Goal: Navigation & Orientation: Find specific page/section

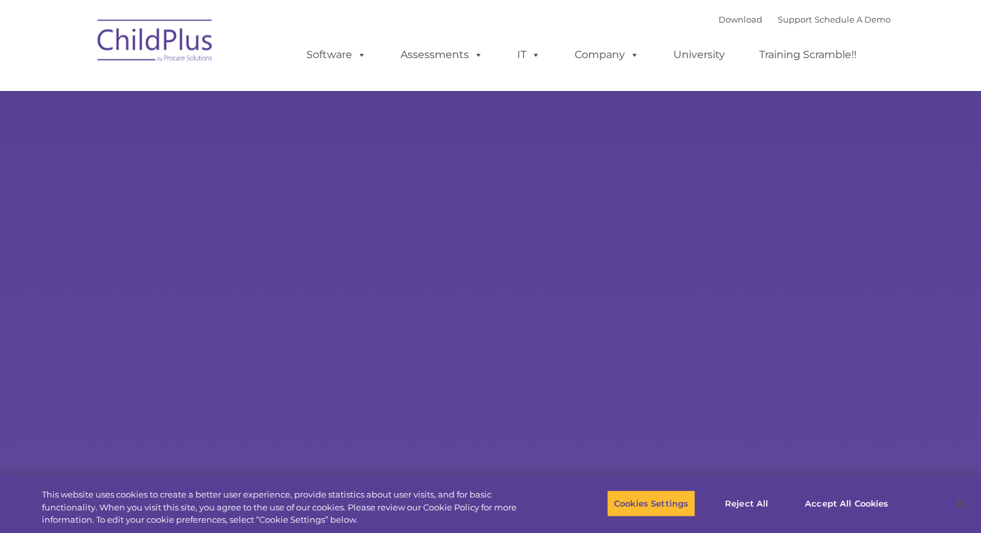
select select "MEDIUM"
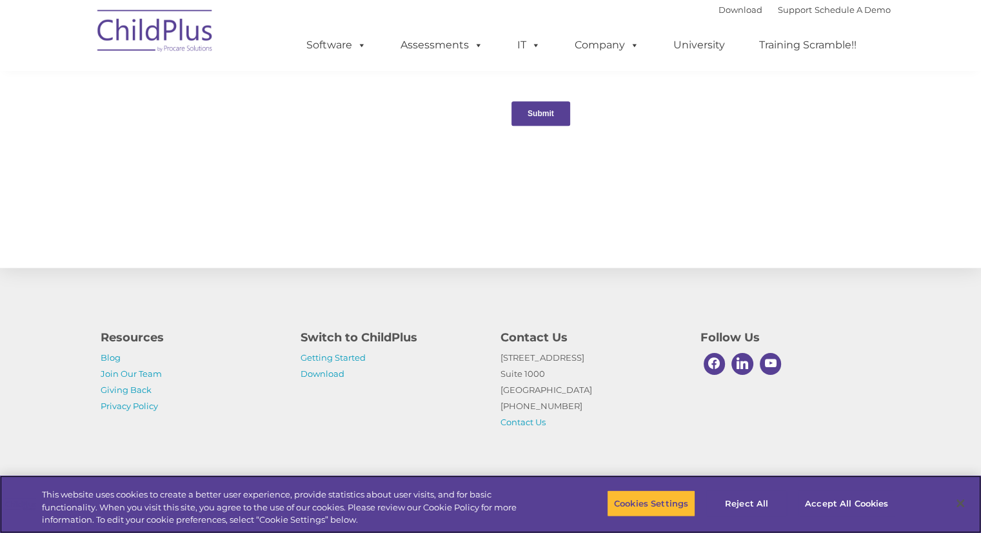
scroll to position [1367, 0]
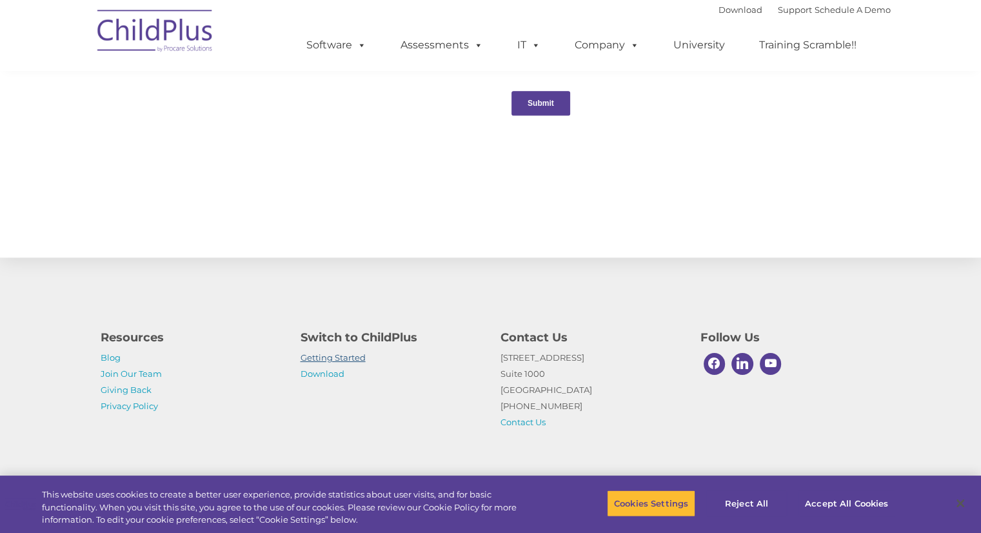
click at [315, 358] on link "Getting Started" at bounding box center [333, 357] width 65 height 10
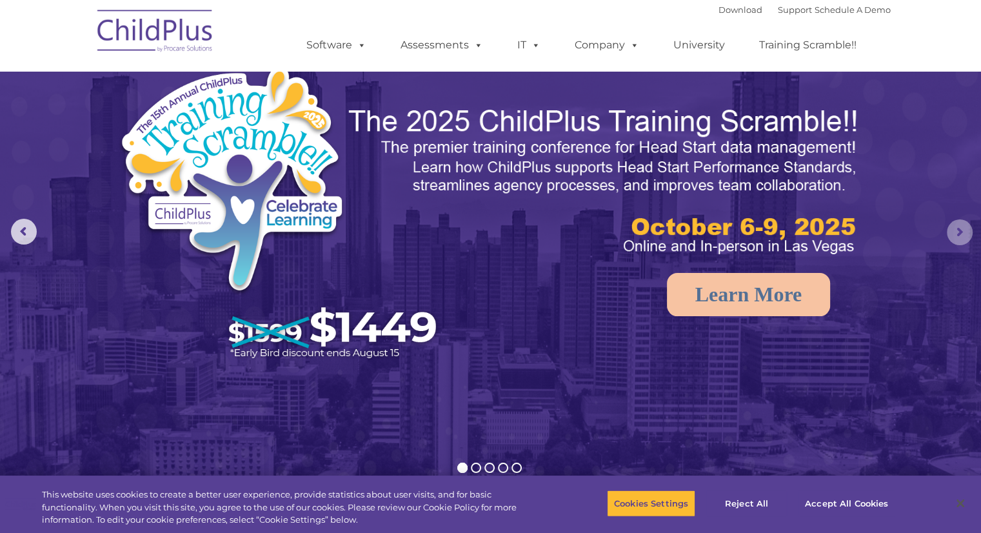
click at [960, 228] on rs-arrow at bounding box center [960, 232] width 26 height 26
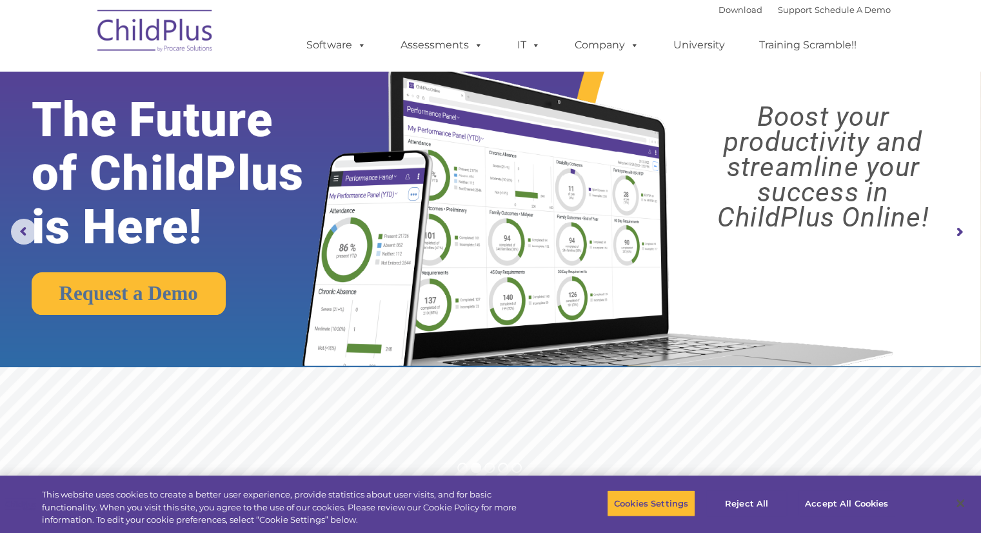
click at [960, 228] on rs-arrow at bounding box center [960, 232] width 26 height 26
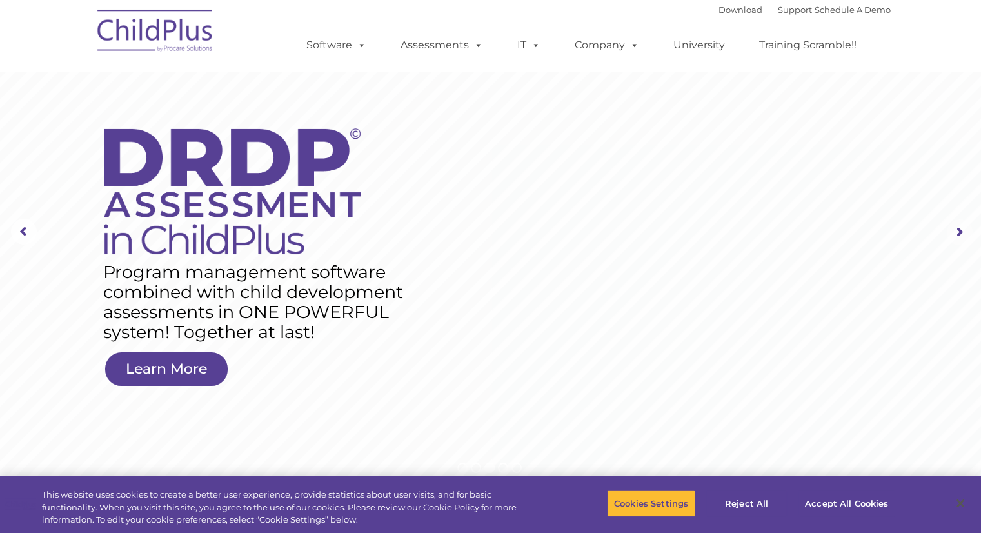
click at [960, 228] on rs-arrow at bounding box center [960, 232] width 26 height 26
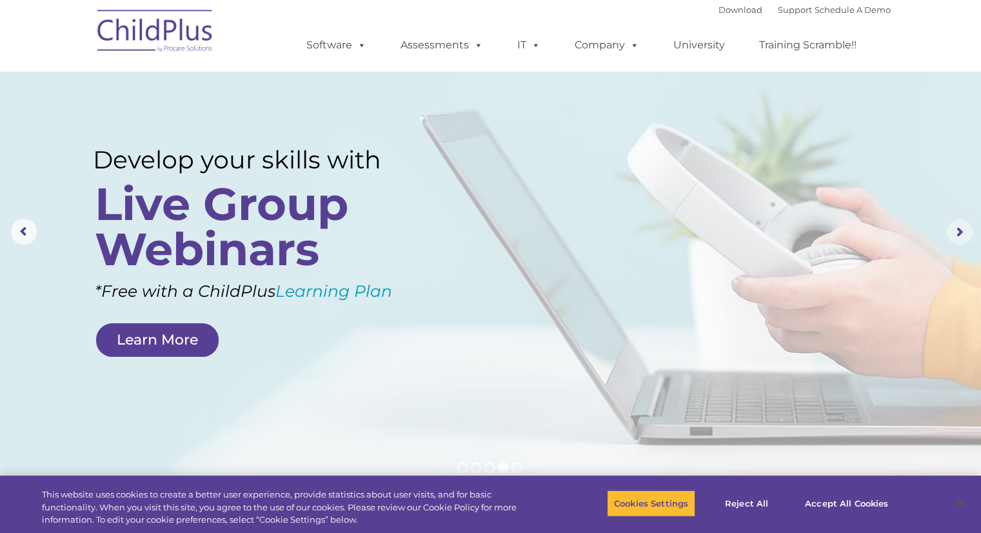
click at [960, 228] on rs-arrow at bounding box center [960, 232] width 26 height 26
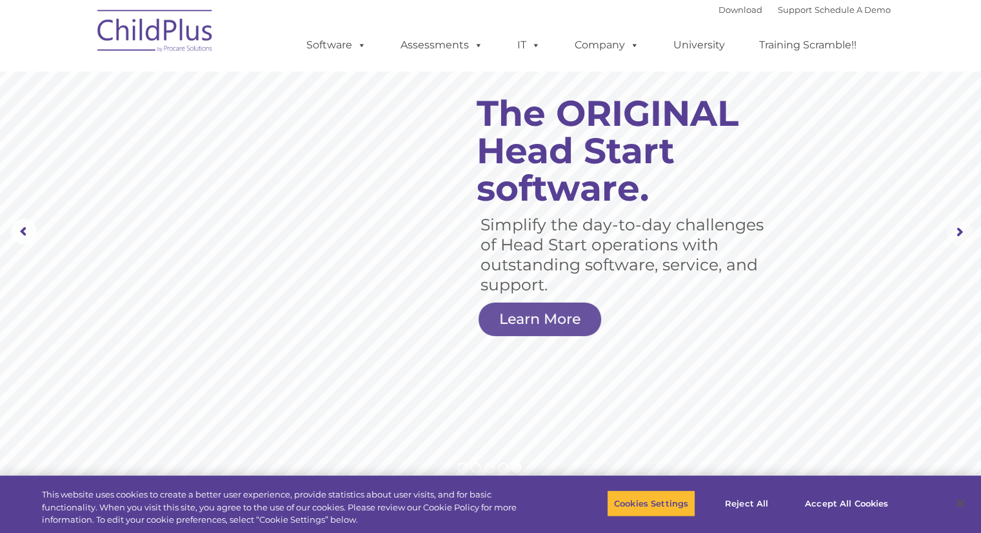
click at [960, 228] on rs-arrow at bounding box center [960, 232] width 26 height 26
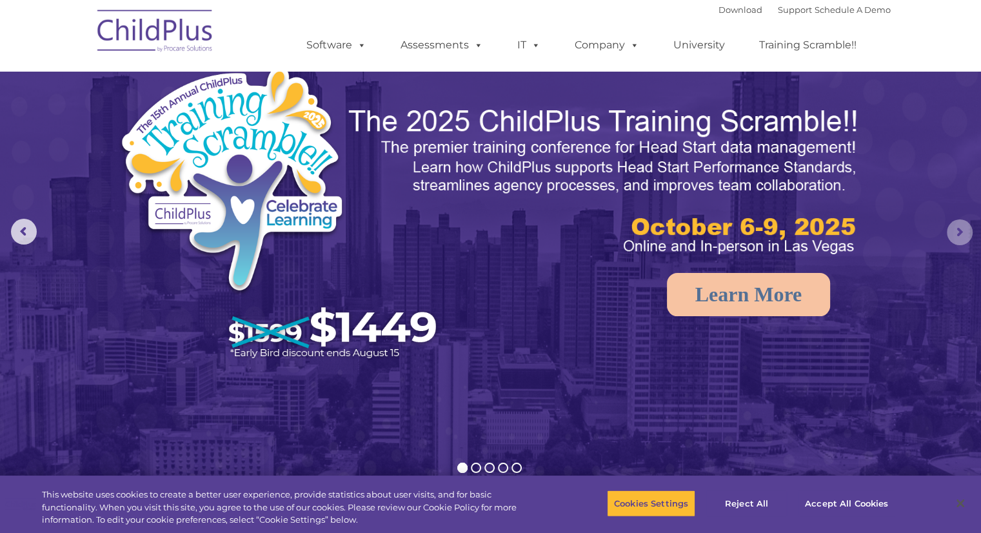
click at [960, 228] on rs-arrow at bounding box center [960, 232] width 26 height 26
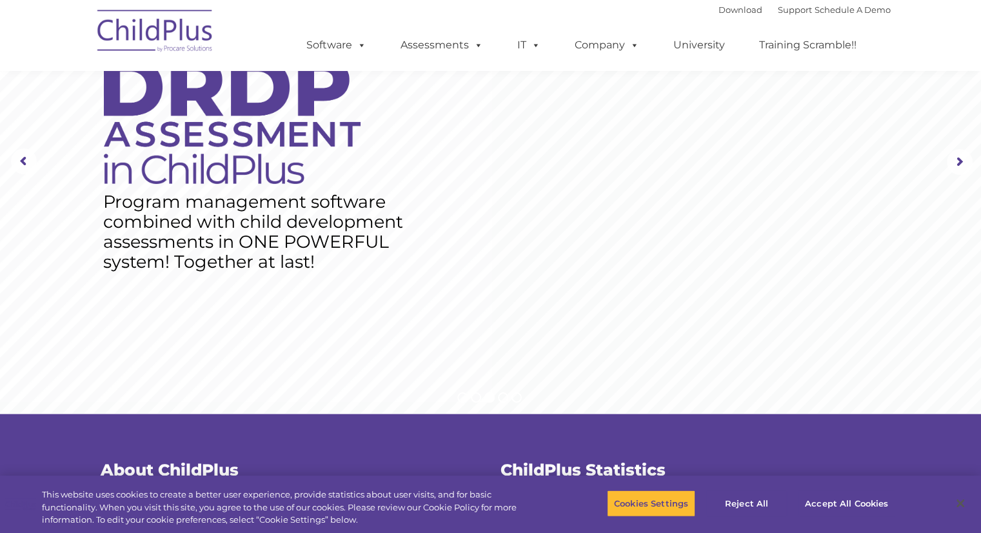
scroll to position [54, 0]
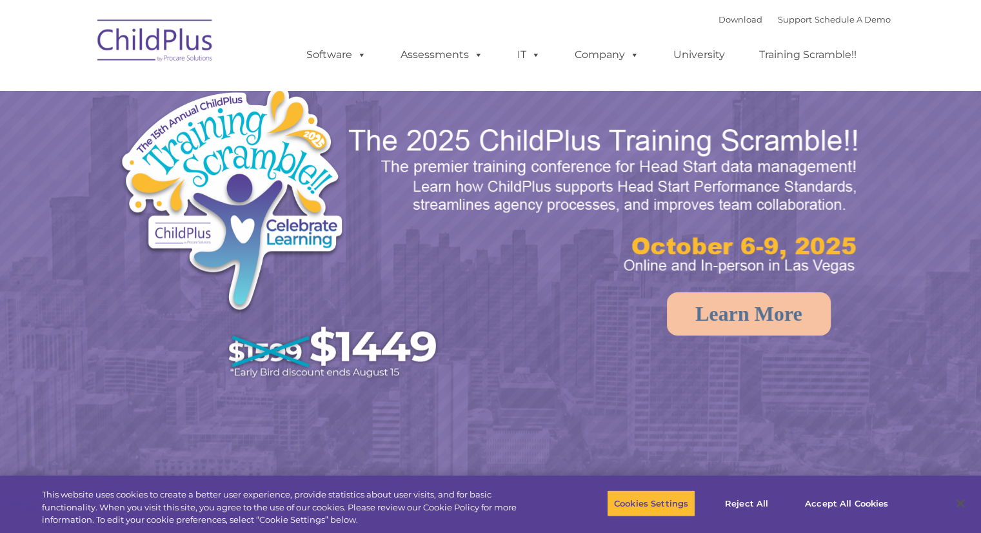
select select "MEDIUM"
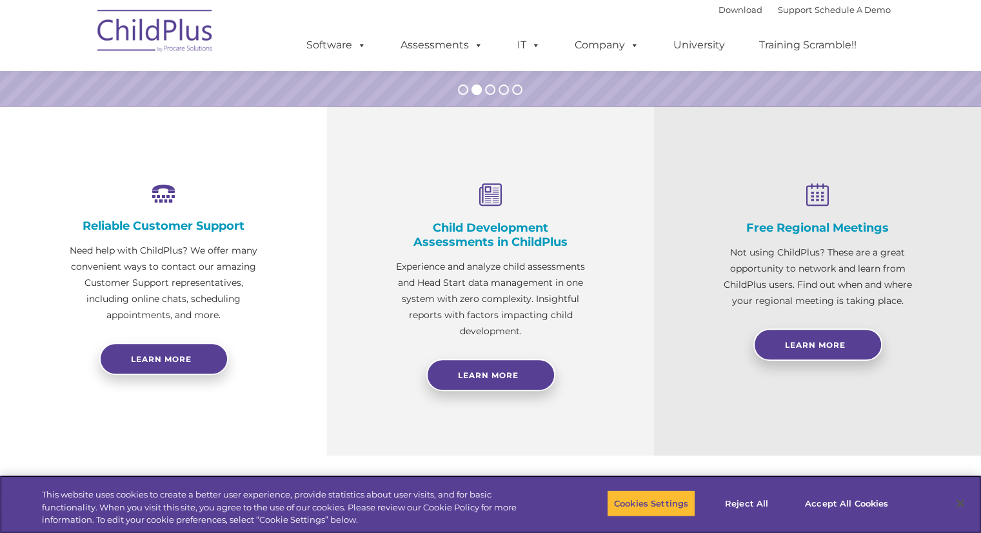
scroll to position [353, 0]
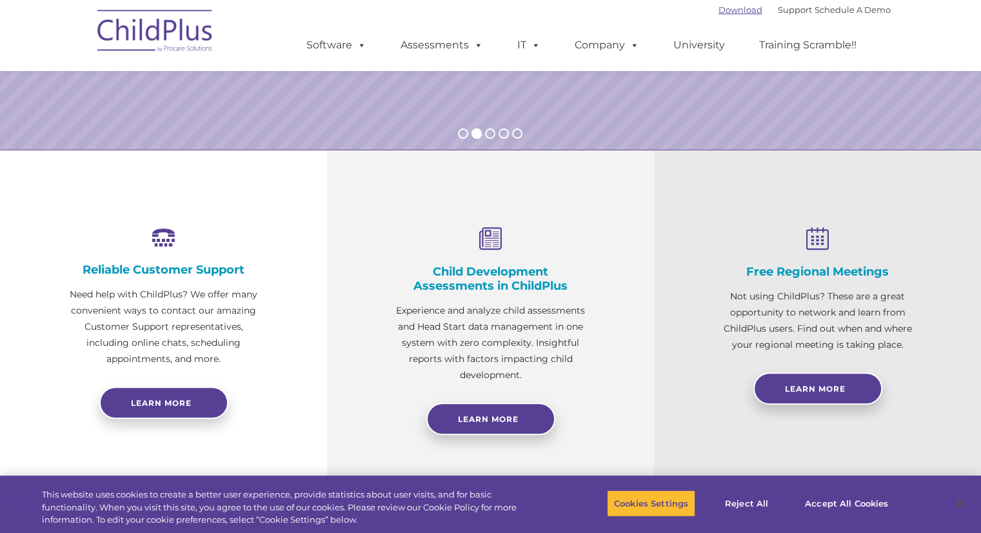
click at [718, 14] on link "Download" at bounding box center [740, 10] width 44 height 10
